Goal: Transaction & Acquisition: Purchase product/service

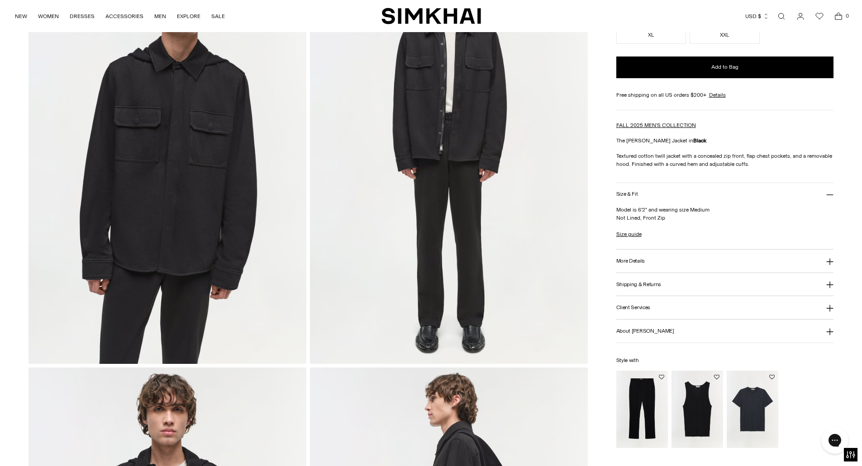
scroll to position [540, 0]
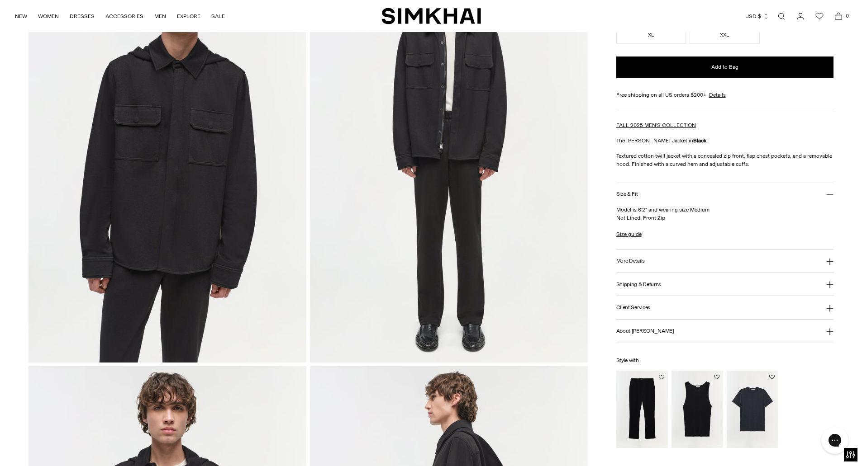
click at [795, 195] on button "Size & Fit" at bounding box center [725, 194] width 218 height 23
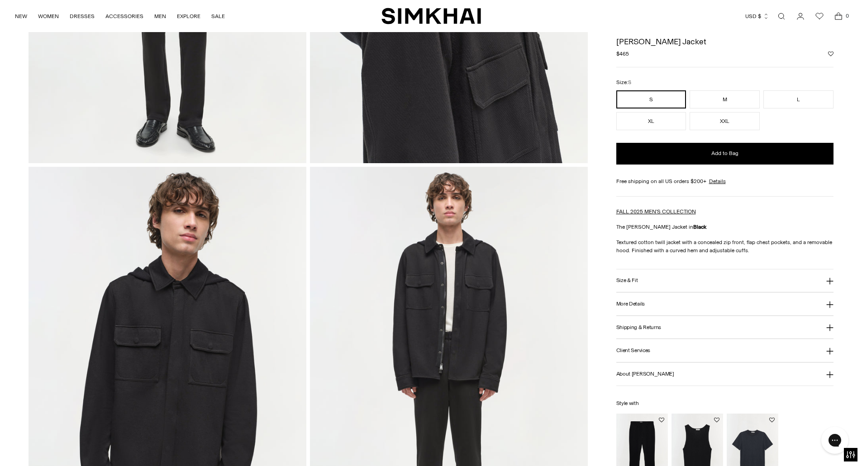
scroll to position [318, 0]
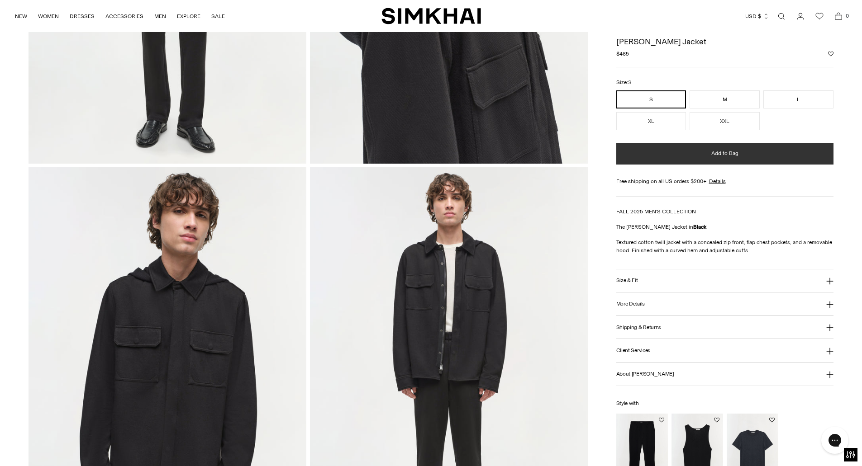
click at [732, 157] on span "Add to Bag" at bounding box center [724, 154] width 27 height 8
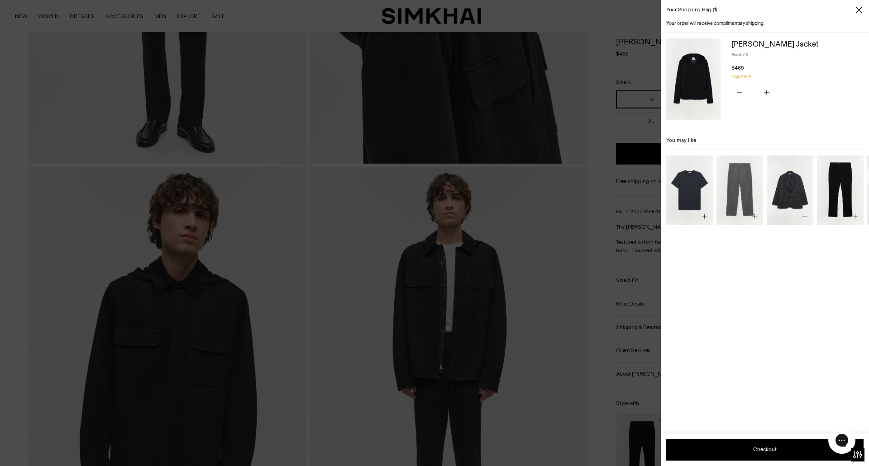
click at [604, 313] on div at bounding box center [434, 233] width 869 height 466
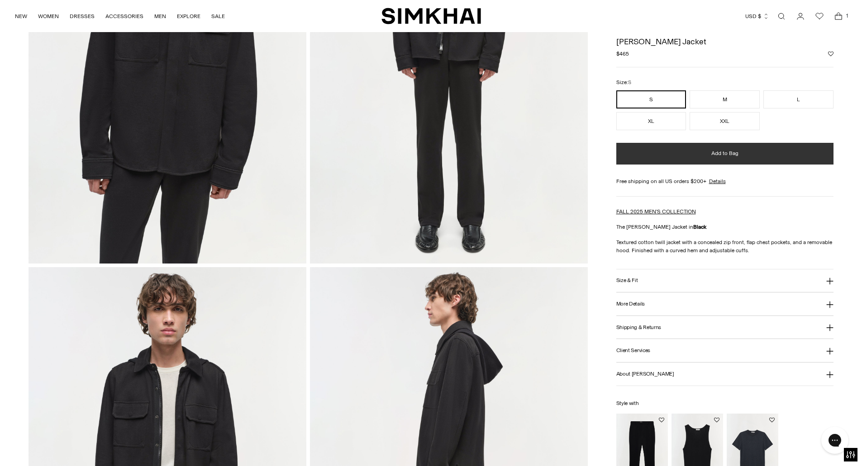
scroll to position [585, 0]
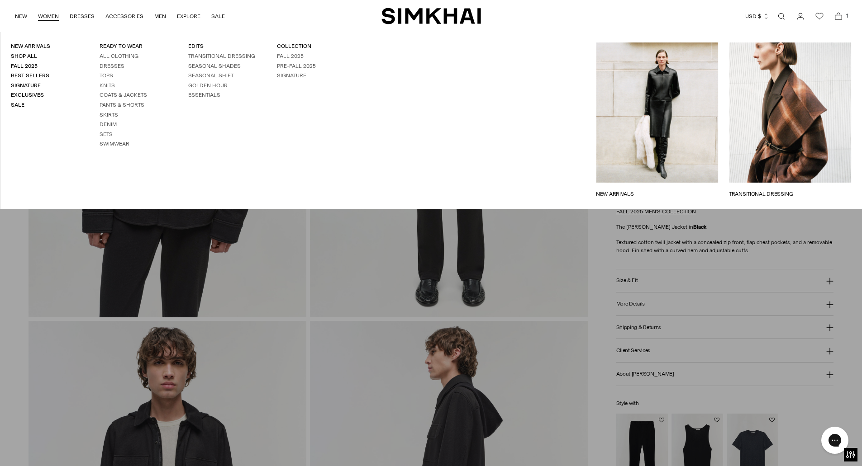
click at [44, 19] on link "WOMEN" at bounding box center [48, 16] width 21 height 20
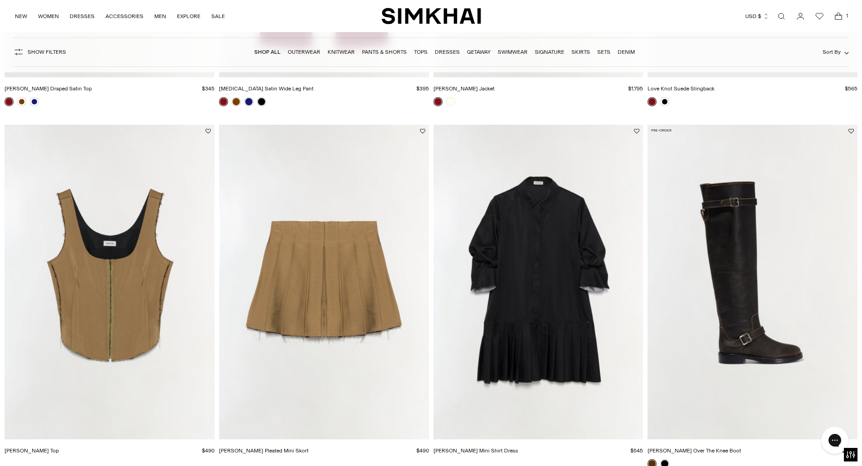
scroll to position [738, 0]
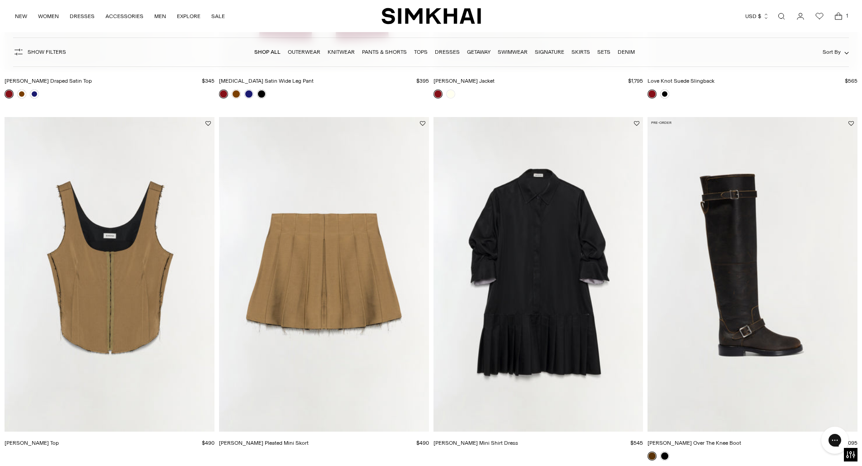
click at [0, 0] on img "Rives Pleated Mini Skort" at bounding box center [0, 0] width 0 height 0
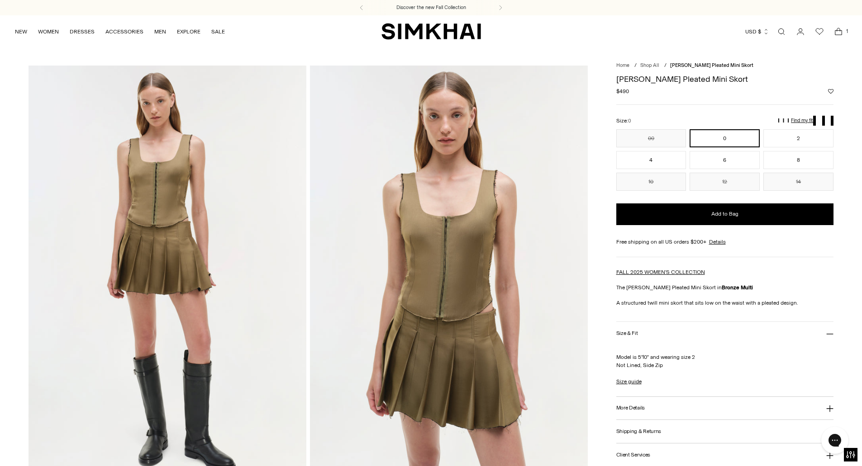
click at [152, 112] on img at bounding box center [168, 274] width 278 height 417
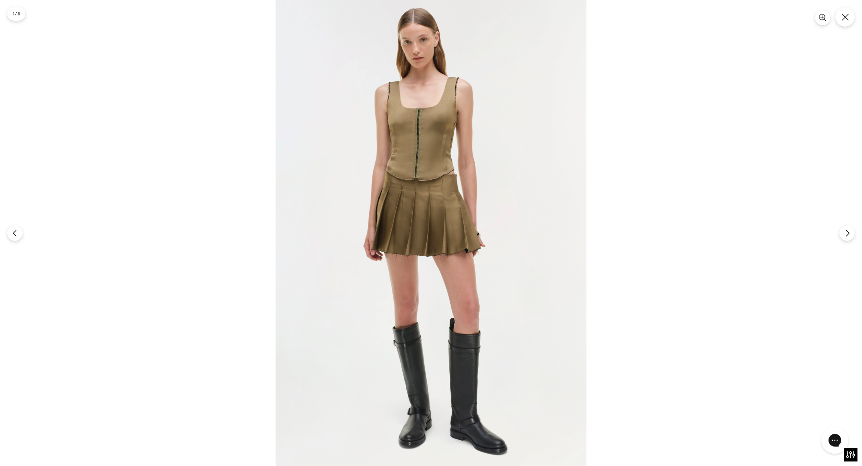
click at [415, 54] on img at bounding box center [431, 233] width 311 height 466
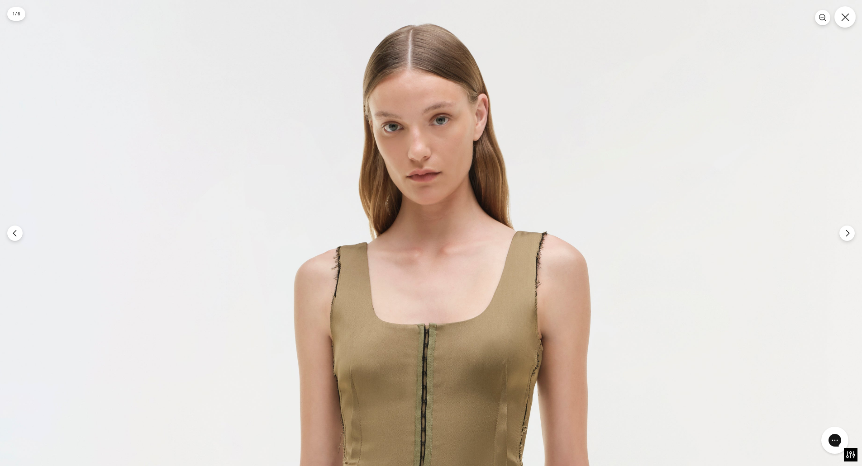
click at [845, 24] on button "Close" at bounding box center [844, 16] width 21 height 21
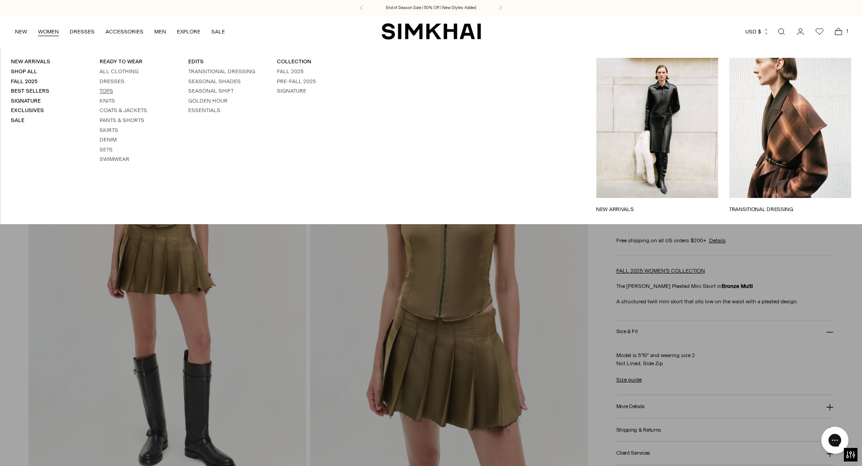
click at [108, 91] on link "Tops" at bounding box center [107, 91] width 14 height 6
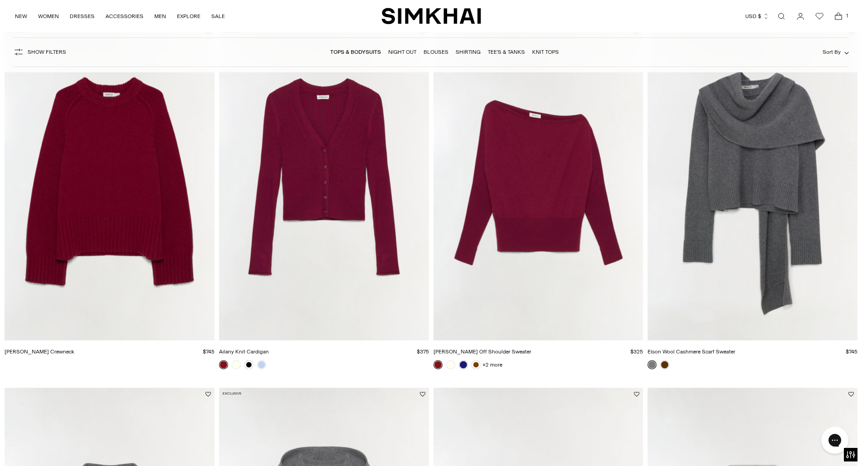
scroll to position [358, 0]
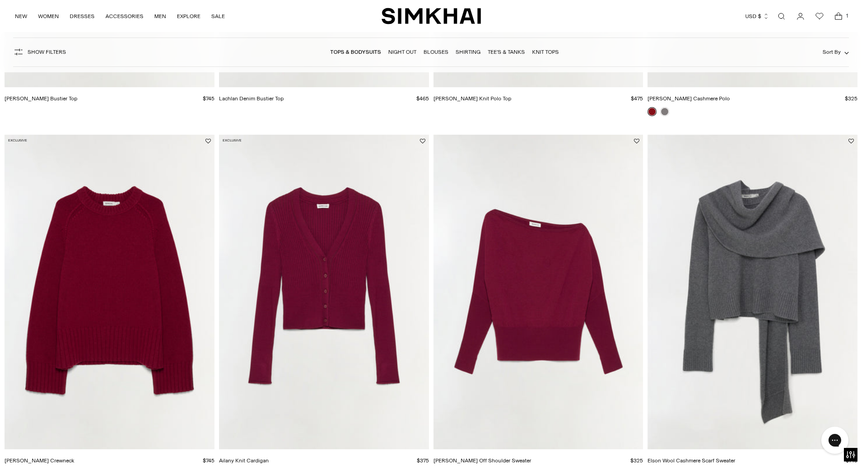
click at [0, 0] on img "Ailany Knit Cardigan" at bounding box center [0, 0] width 0 height 0
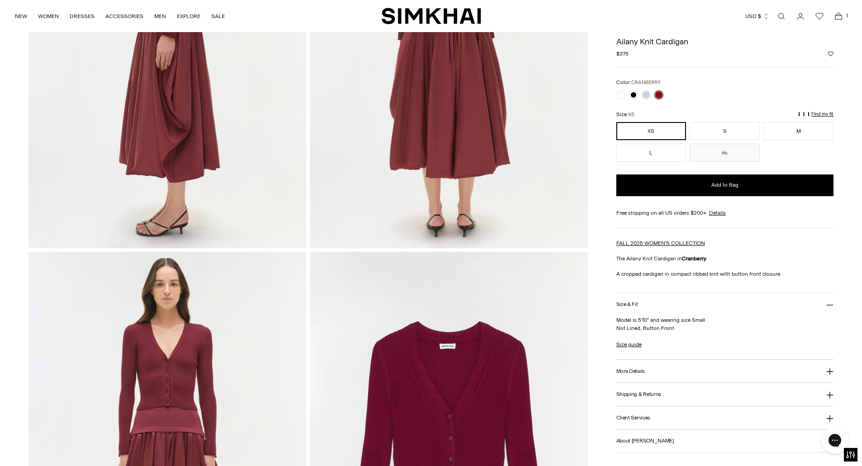
scroll to position [641, 0]
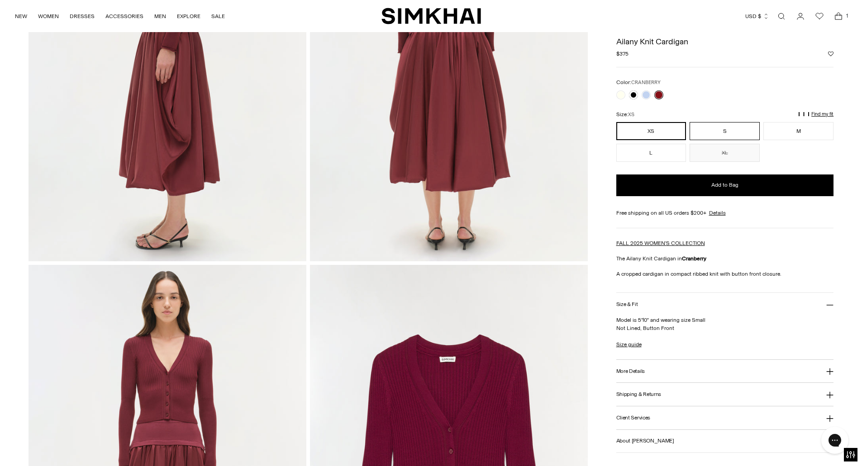
click at [722, 133] on button "S" at bounding box center [724, 131] width 70 height 18
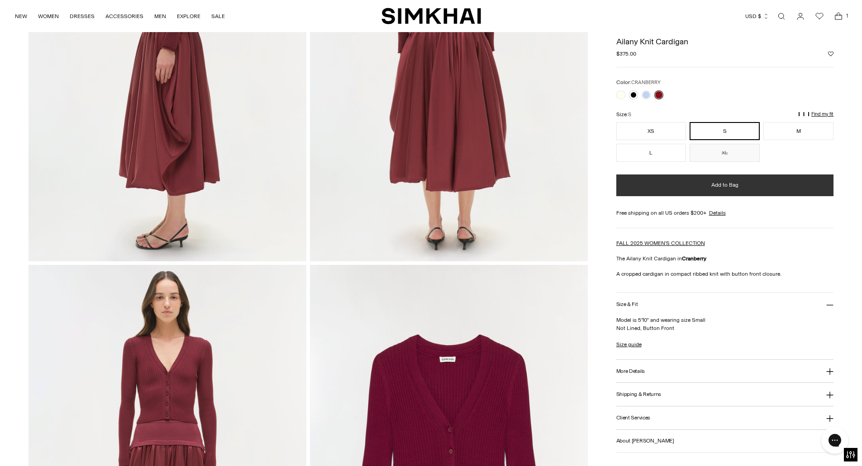
click at [732, 192] on button "Add to Bag" at bounding box center [725, 186] width 218 height 22
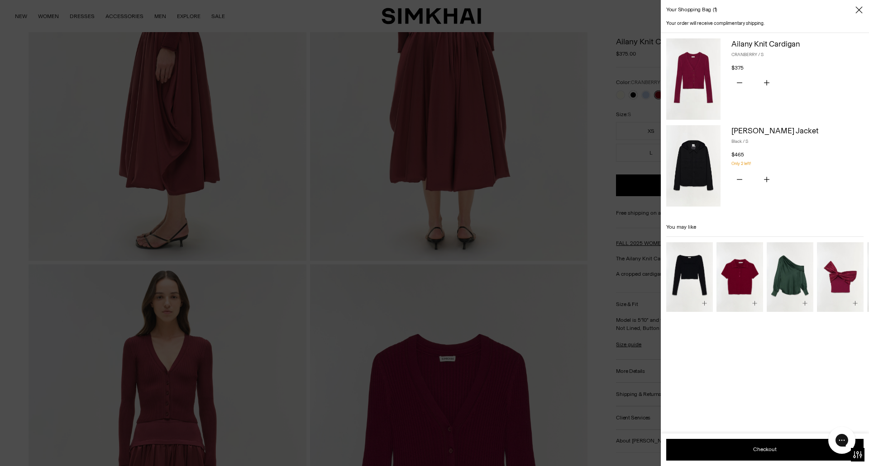
click at [858, 10] on icon "Close" at bounding box center [858, 9] width 7 height 9
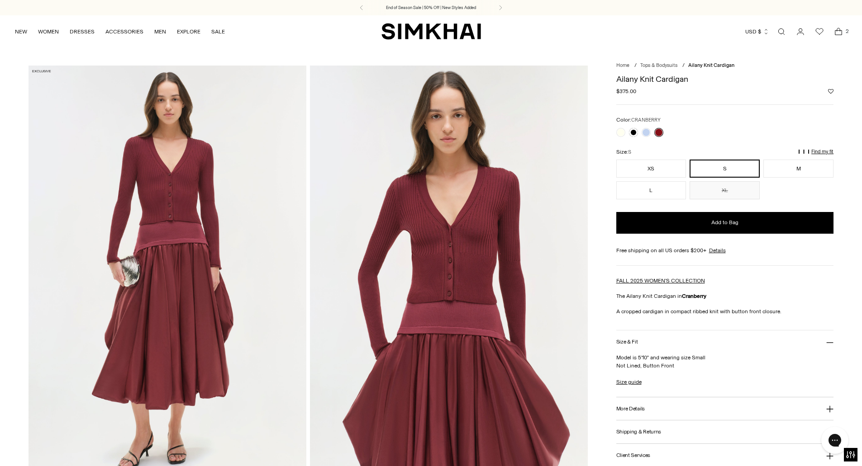
click at [420, 23] on img "SIMKHAI" at bounding box center [431, 32] width 100 height 18
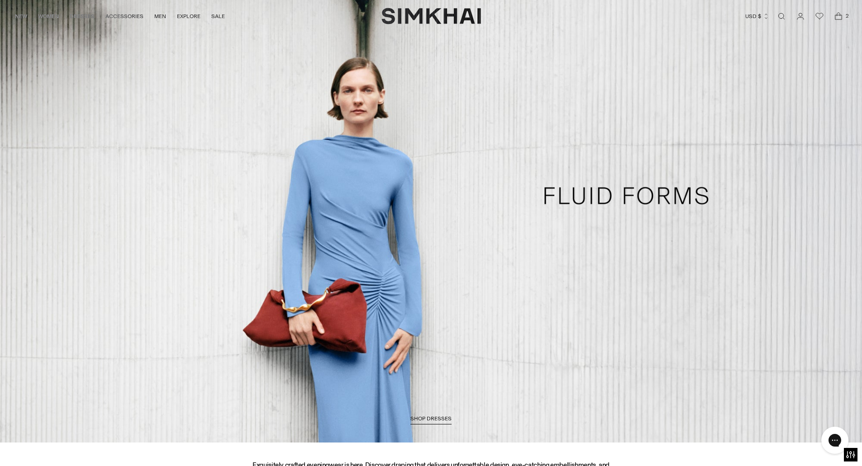
scroll to position [958, 0]
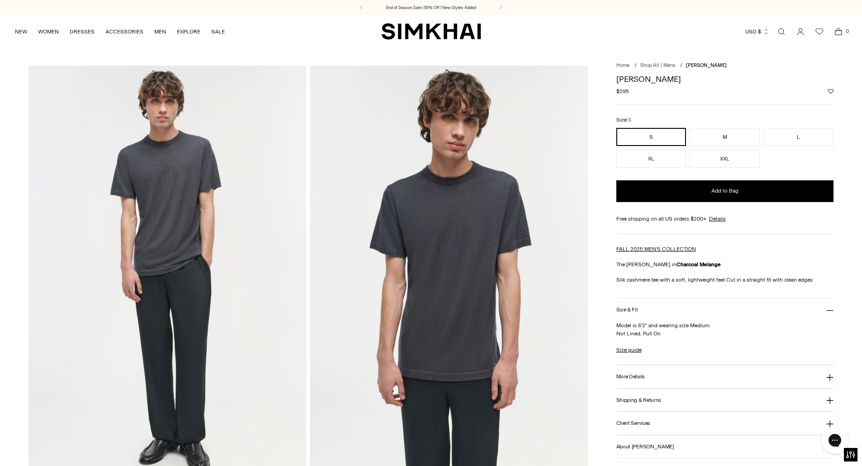
click at [590, 33] on div "Currency USD $ [GEOGRAPHIC_DATA] (ALL L) [GEOGRAPHIC_DATA] (DZD د.ج) [GEOGRAPHI…" at bounding box center [664, 32] width 367 height 20
click at [547, 403] on img at bounding box center [449, 274] width 278 height 417
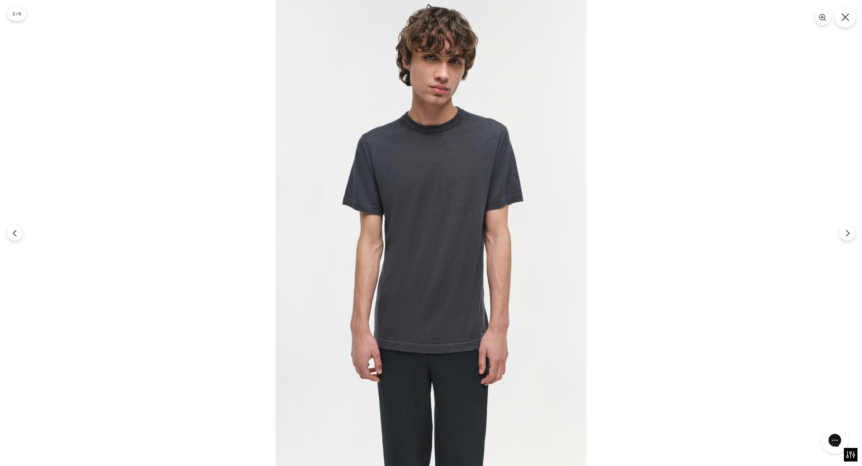
click at [845, 17] on icon "Close" at bounding box center [845, 17] width 8 height 8
